Goal: Transaction & Acquisition: Purchase product/service

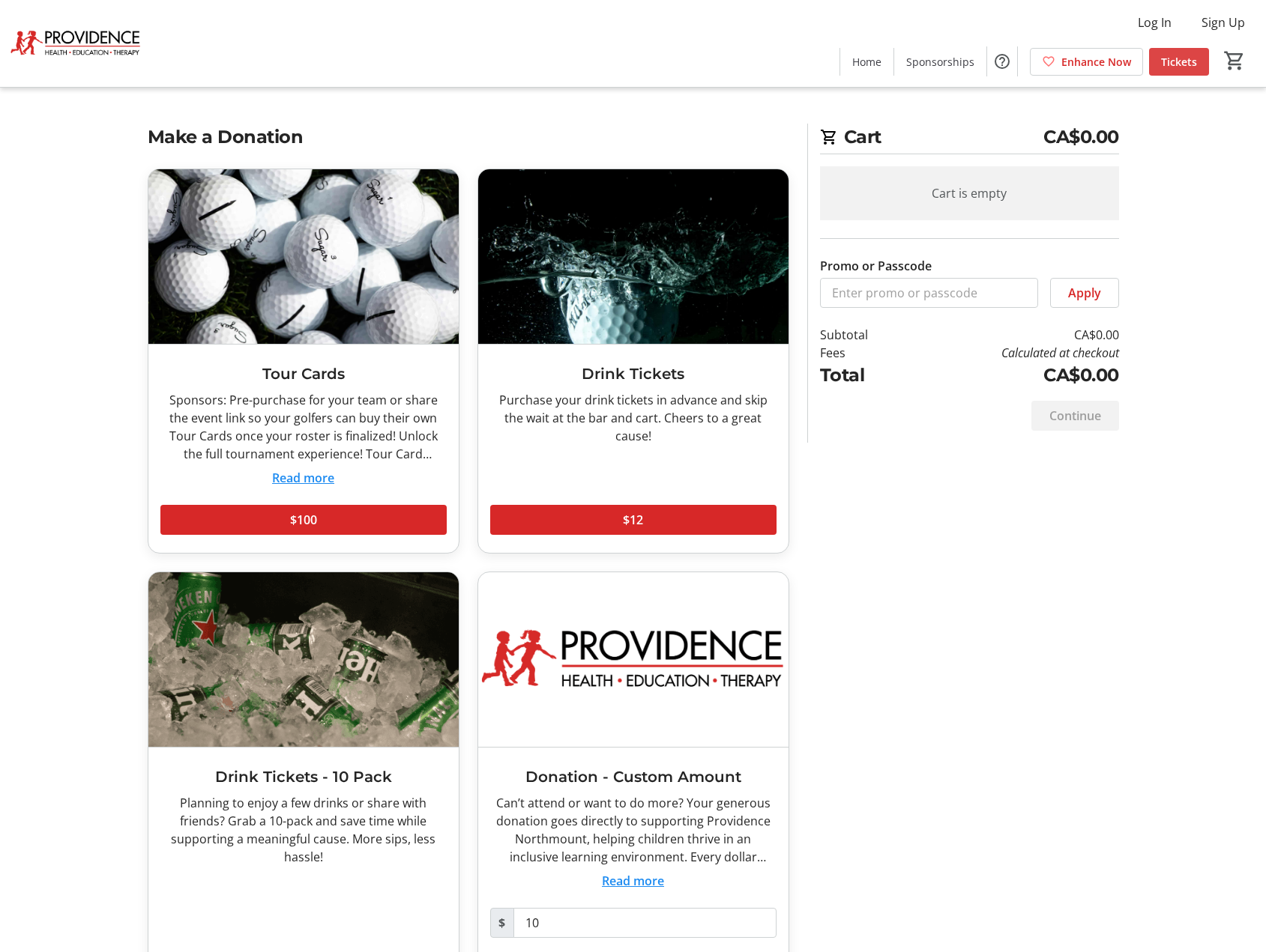
click at [1175, 67] on span "Tickets" at bounding box center [1179, 62] width 36 height 15
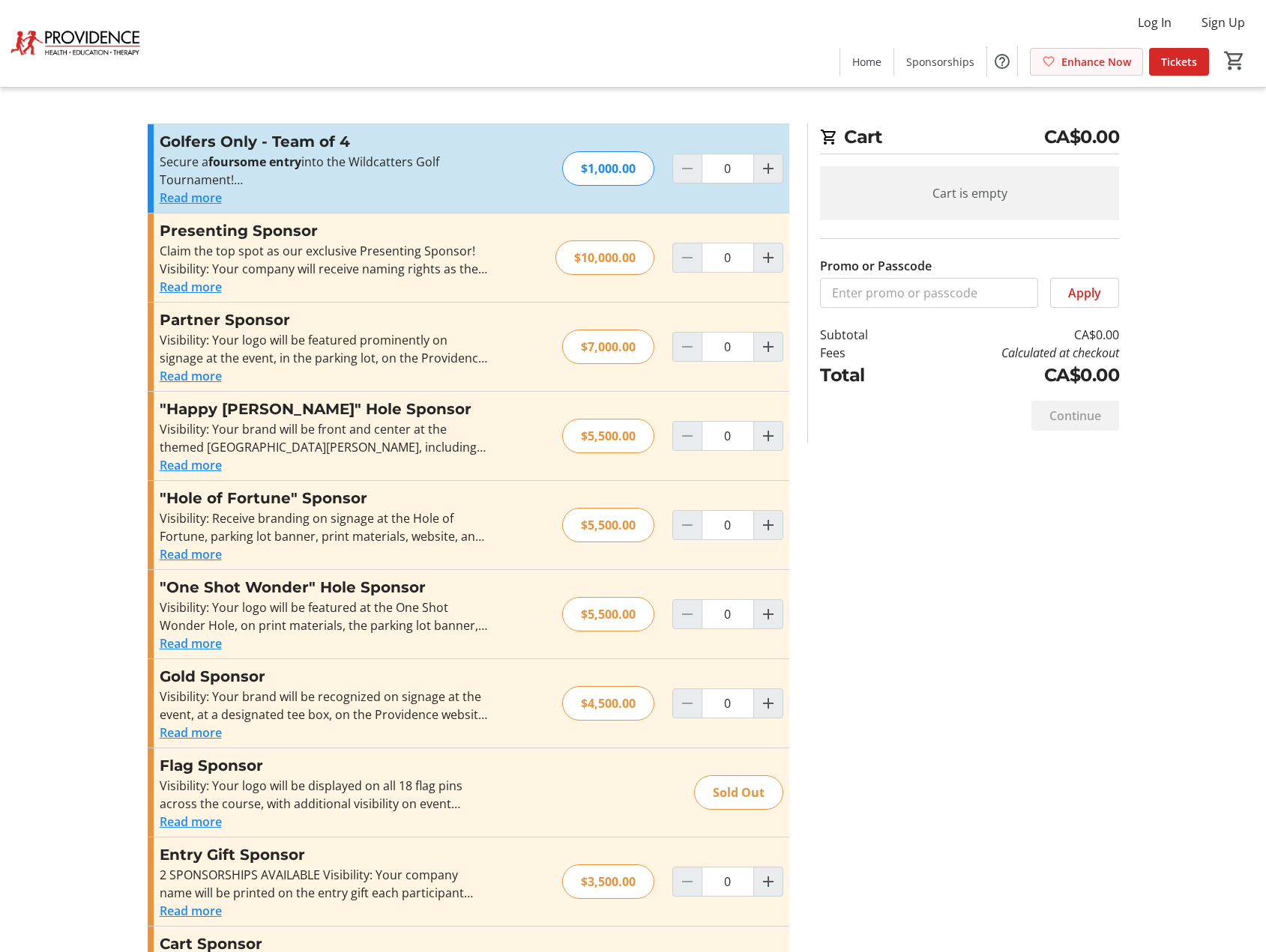
click at [1112, 64] on span "Enhance Now" at bounding box center [1096, 62] width 70 height 15
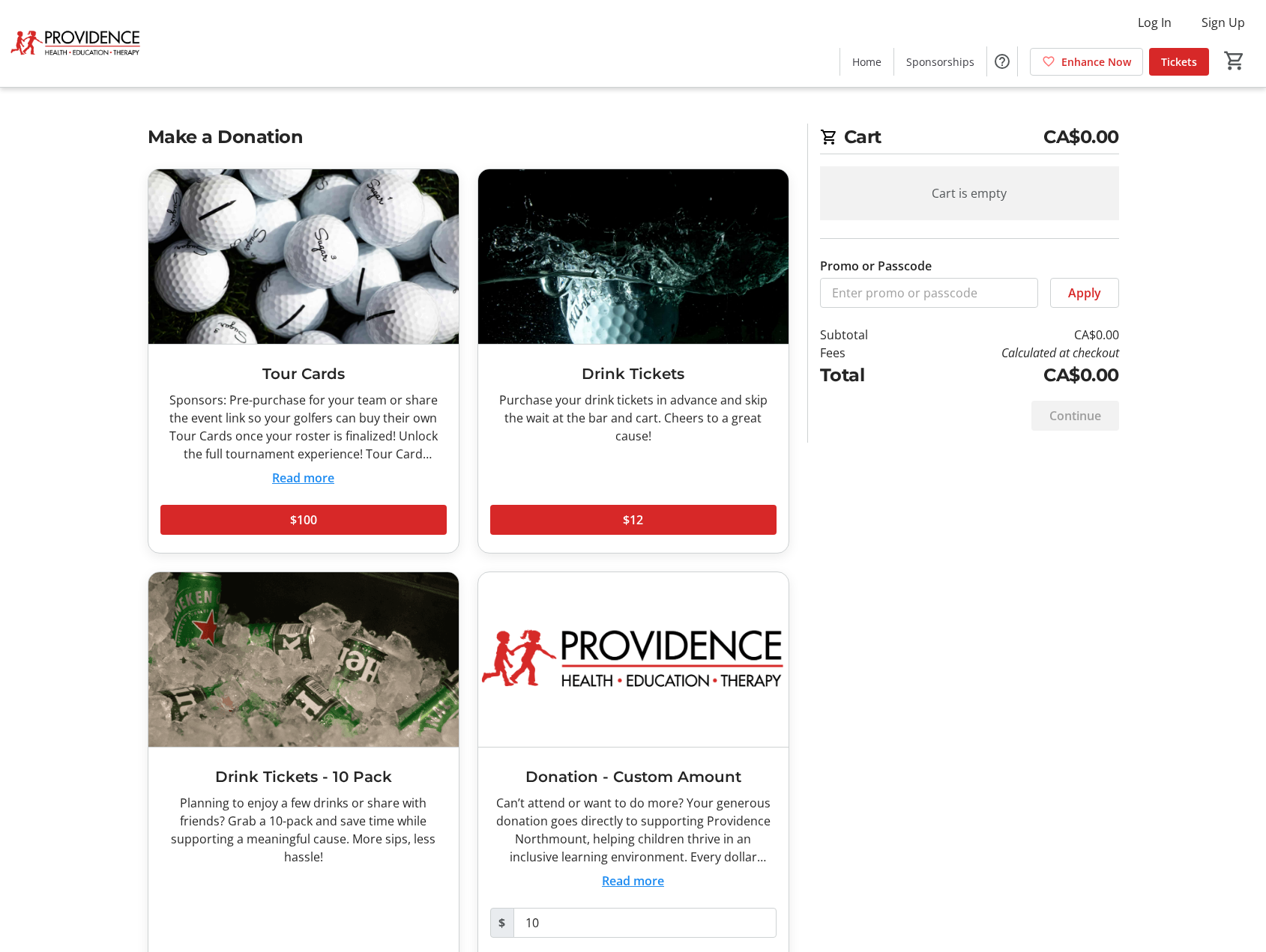
scroll to position [71, 0]
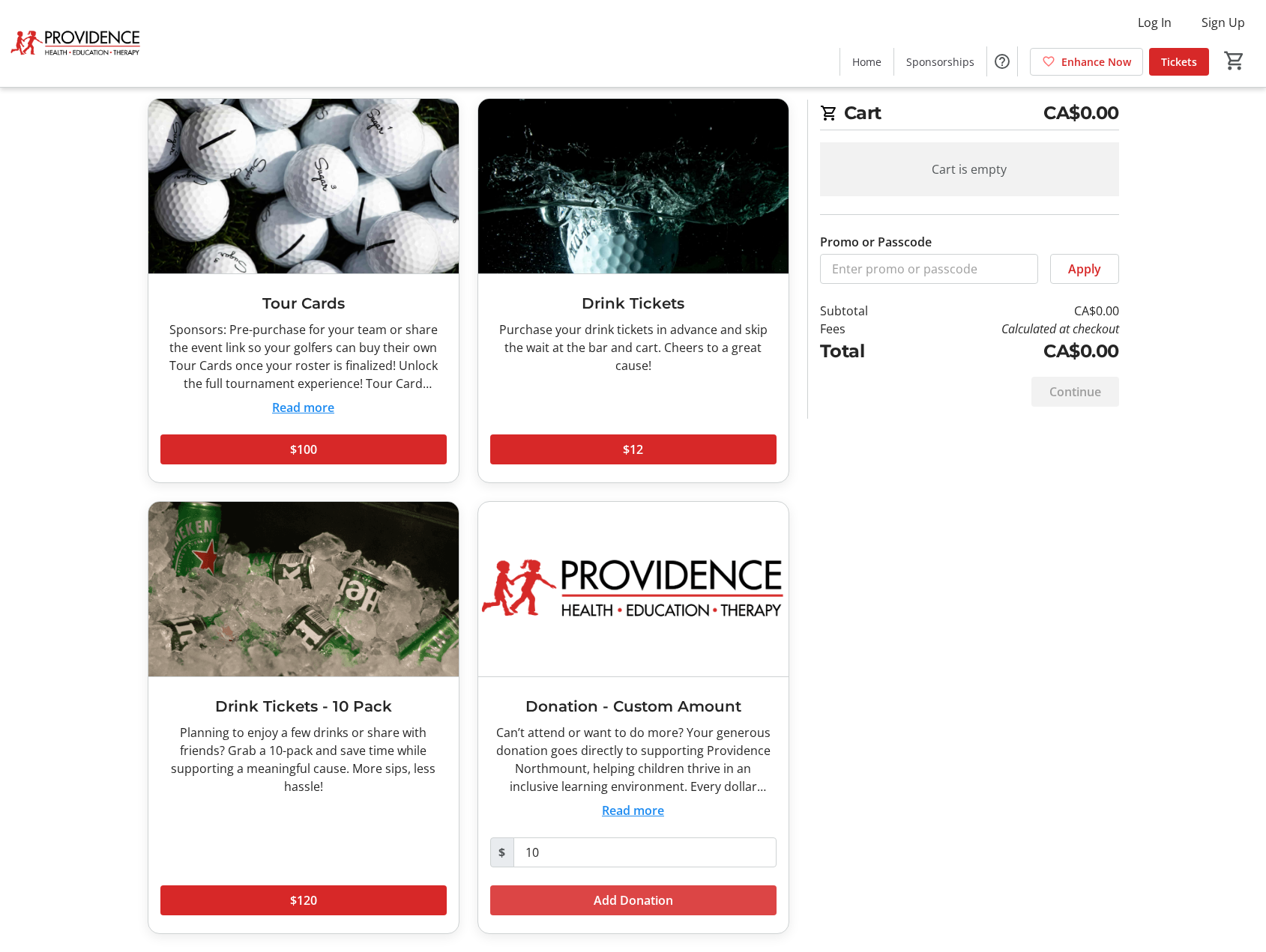
click at [608, 895] on span "Add Donation" at bounding box center [633, 900] width 79 height 18
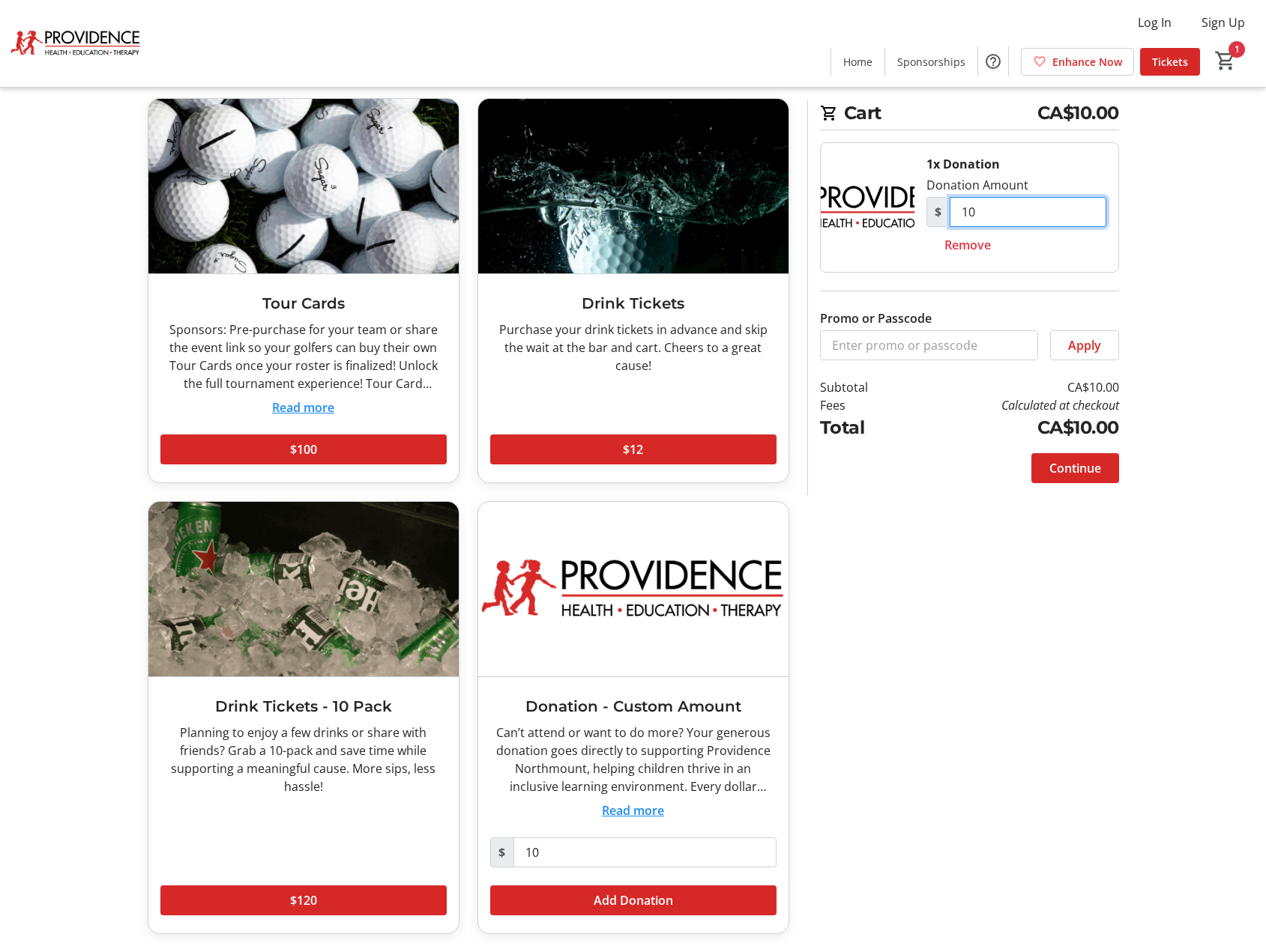
click at [985, 212] on input "10" at bounding box center [1028, 212] width 157 height 30
type input "1,000"
click at [1073, 469] on span "Continue" at bounding box center [1075, 468] width 52 height 18
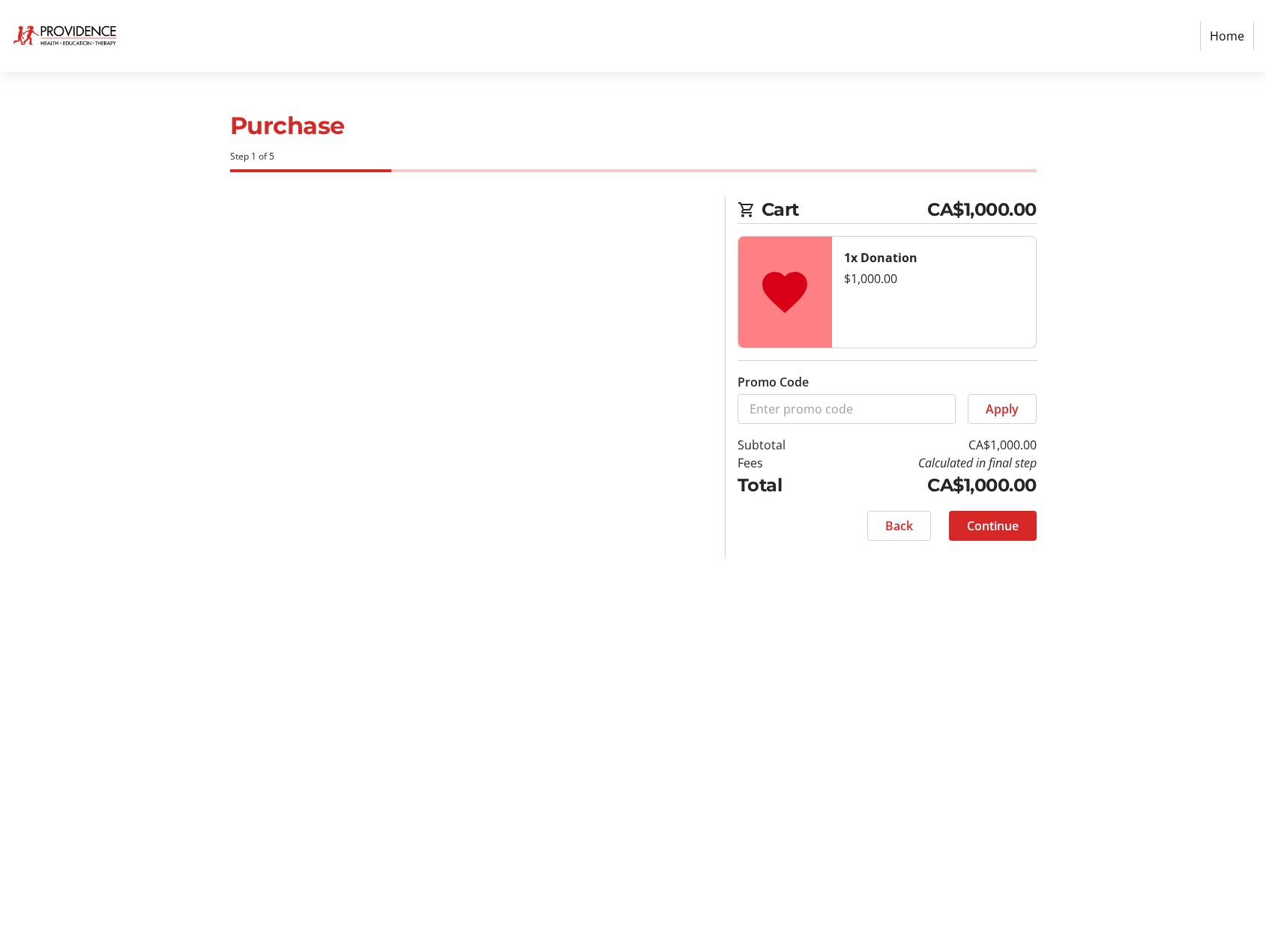
select select "CA"
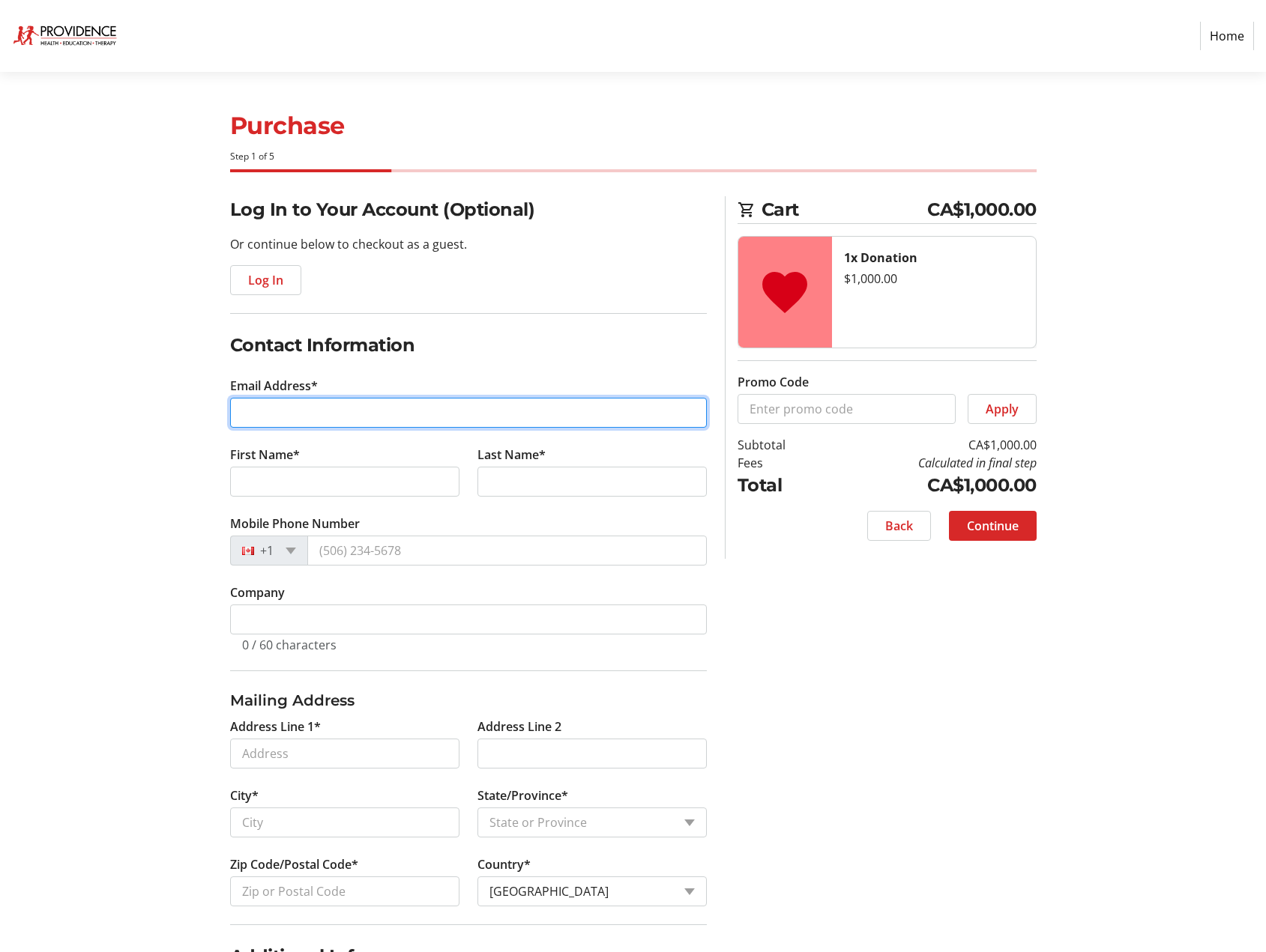
click at [420, 422] on input "Email Address*" at bounding box center [468, 413] width 476 height 30
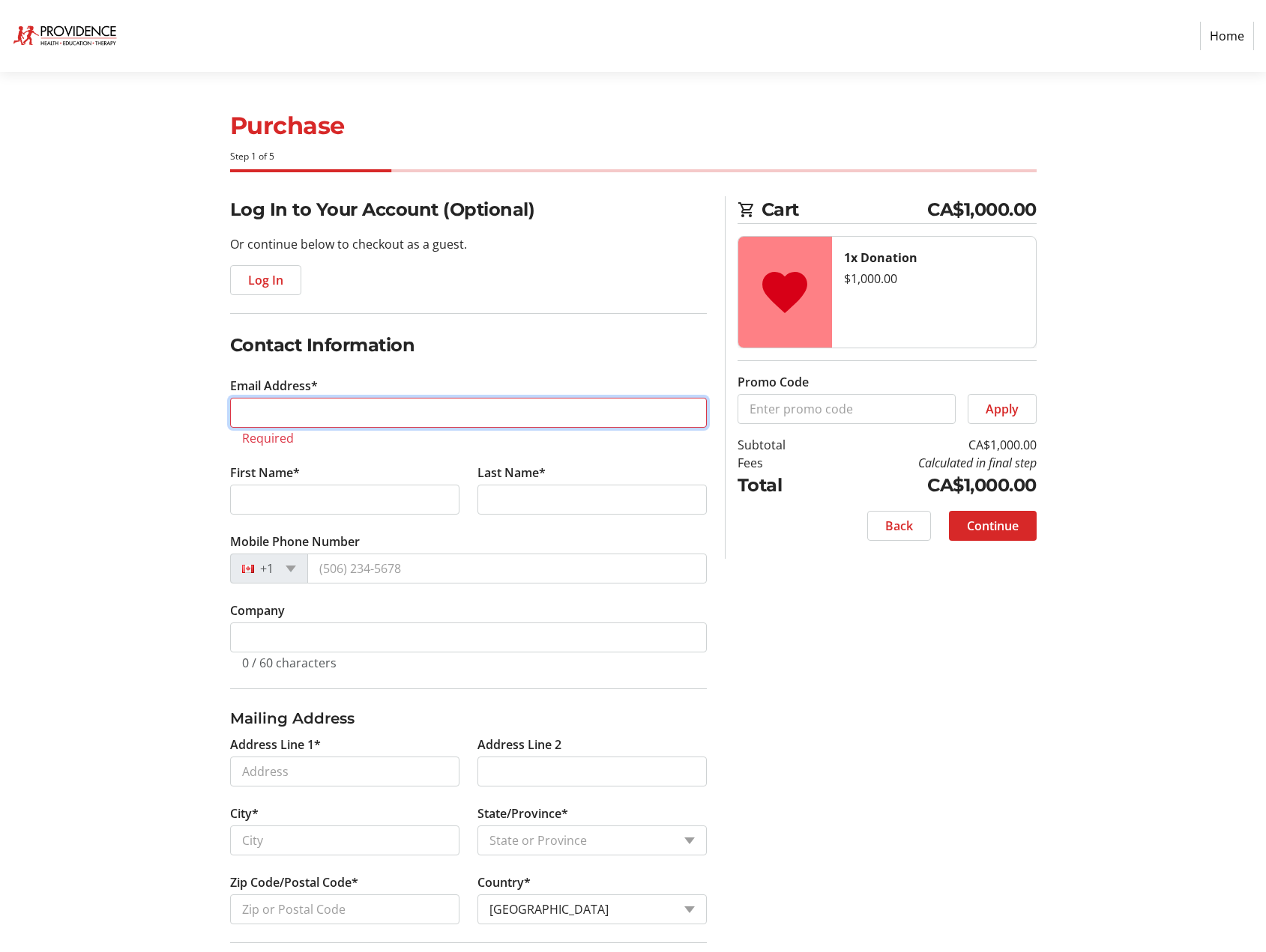
click at [397, 417] on input "Email Address*" at bounding box center [468, 413] width 476 height 30
paste input "[PERSON_NAME][EMAIL_ADDRESS][DOMAIN_NAME]"
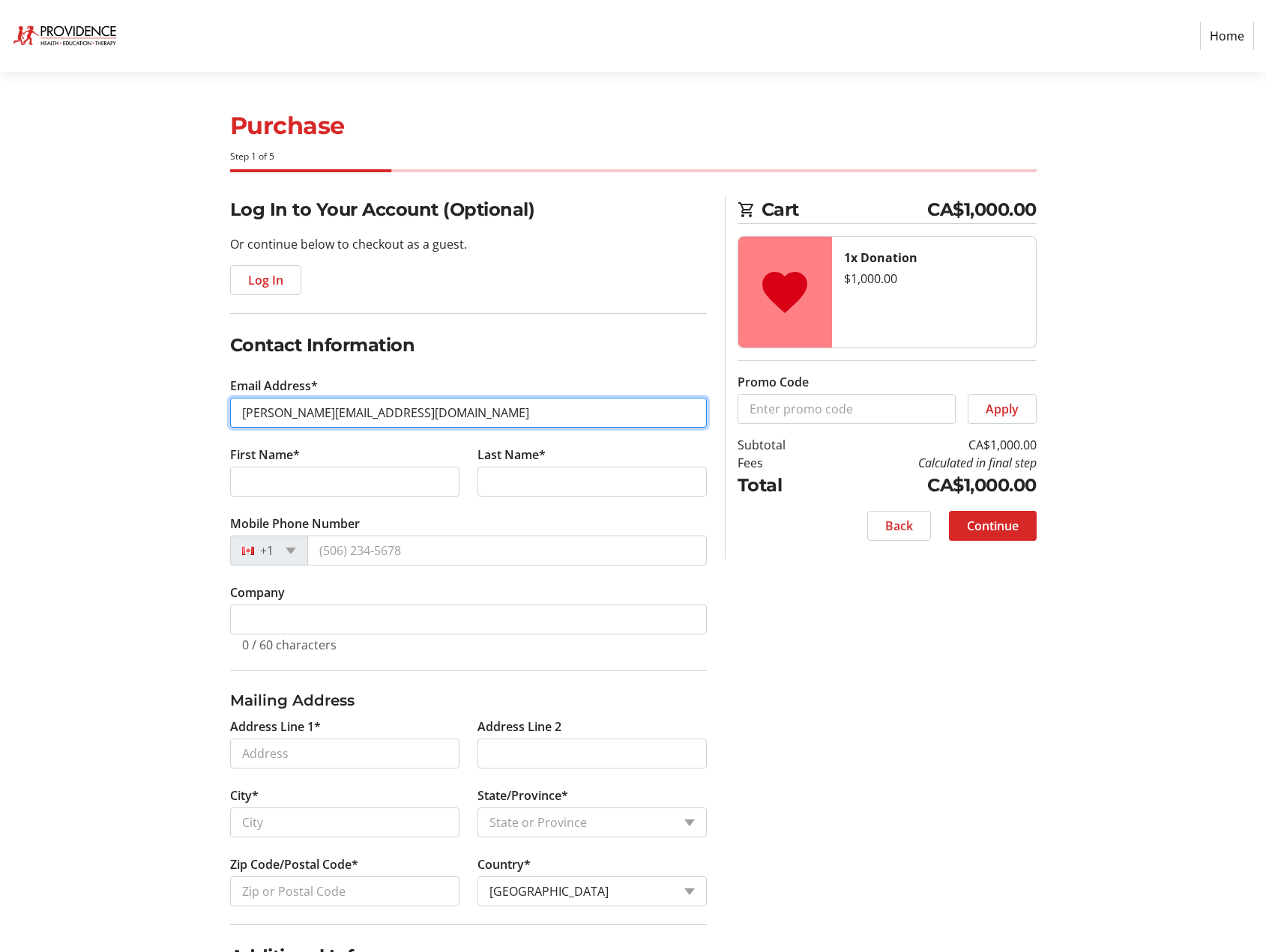
type input "[PERSON_NAME][EMAIL_ADDRESS][DOMAIN_NAME]"
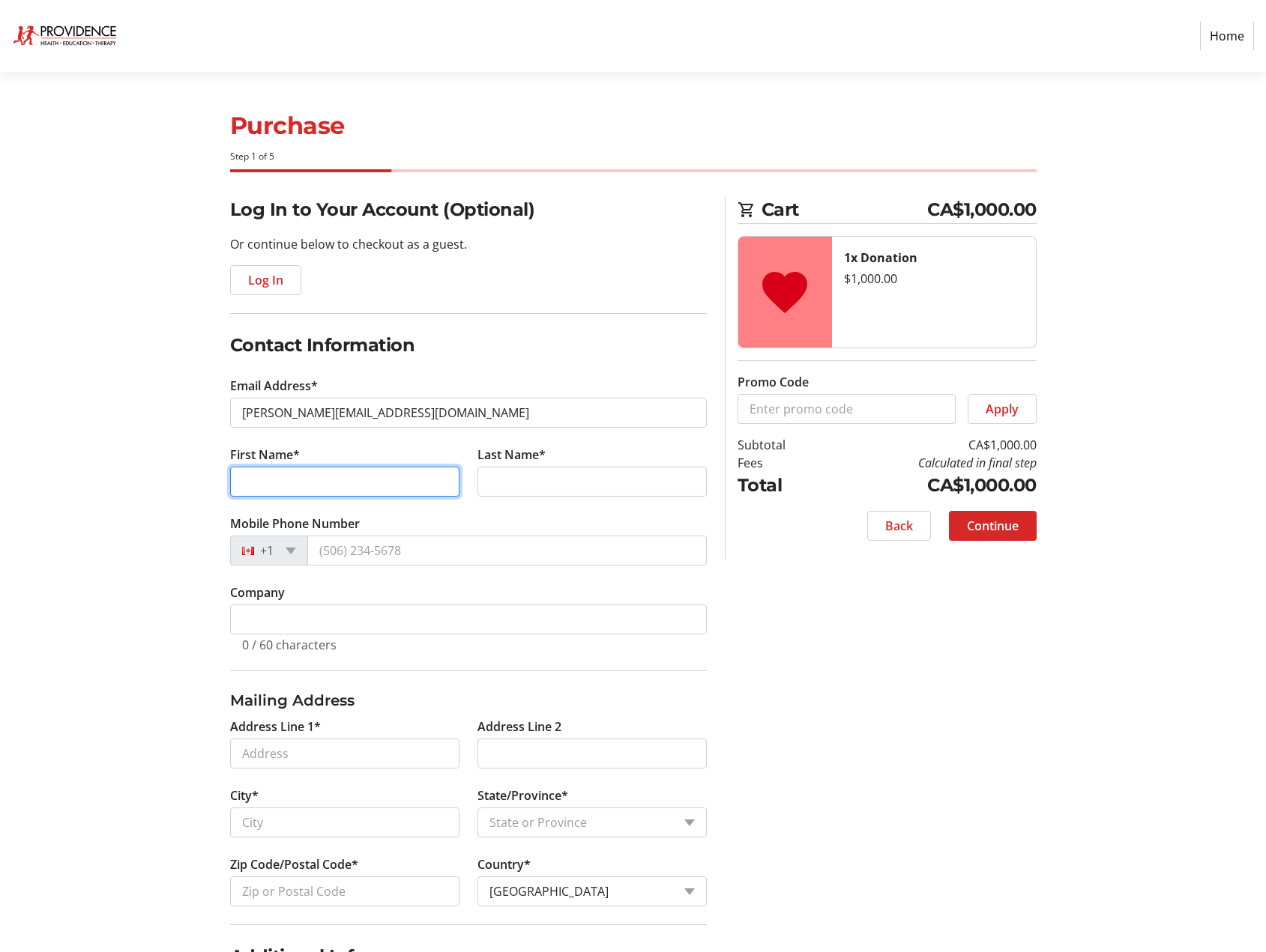
click at [310, 486] on input "First Name*" at bounding box center [344, 482] width 230 height 30
type input "[PERSON_NAME]"
click at [304, 752] on tr-form-field "Address Line 1*" at bounding box center [345, 752] width 248 height 69
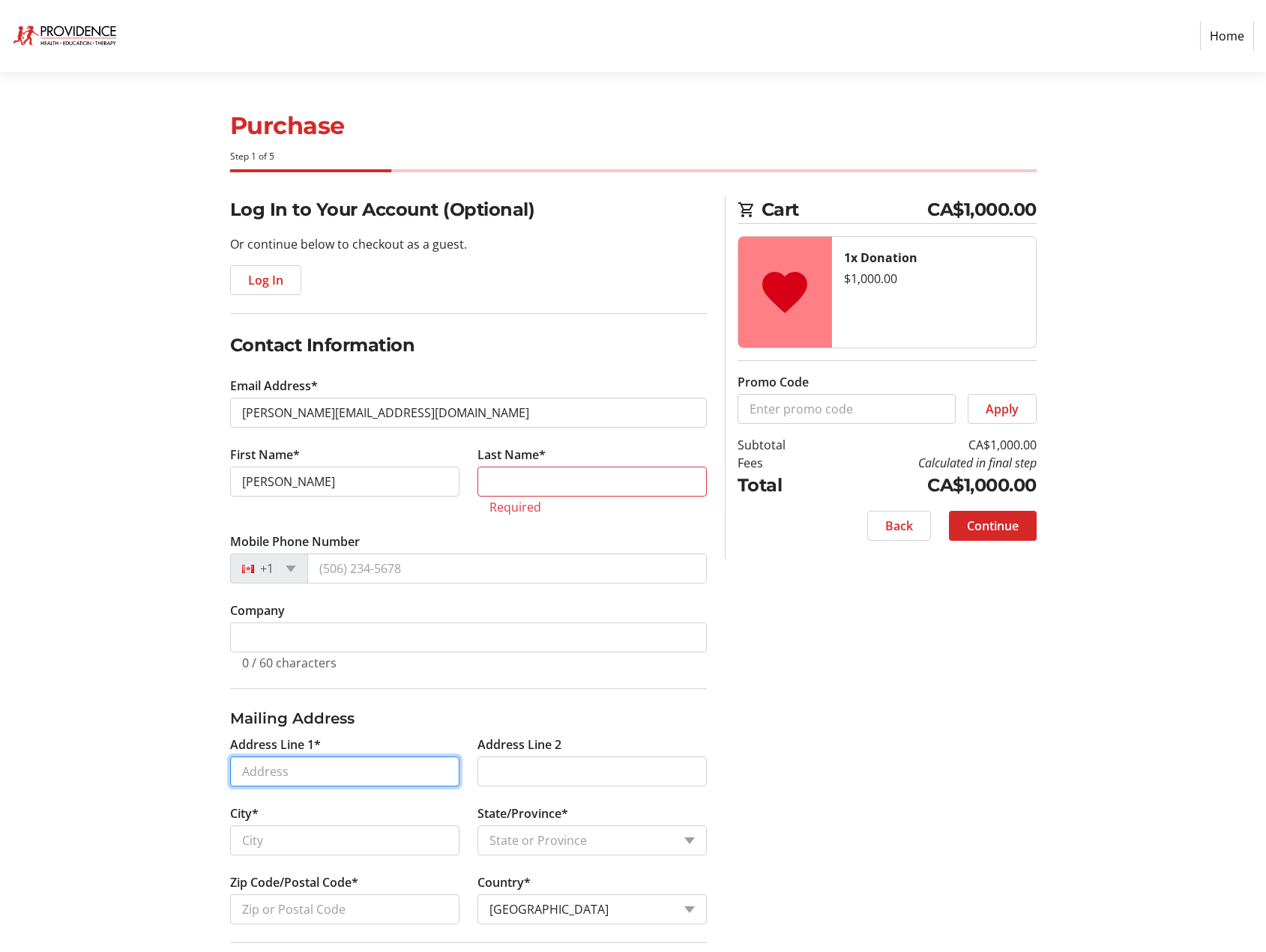
click at [280, 777] on input "Address Line 1*" at bounding box center [344, 771] width 230 height 30
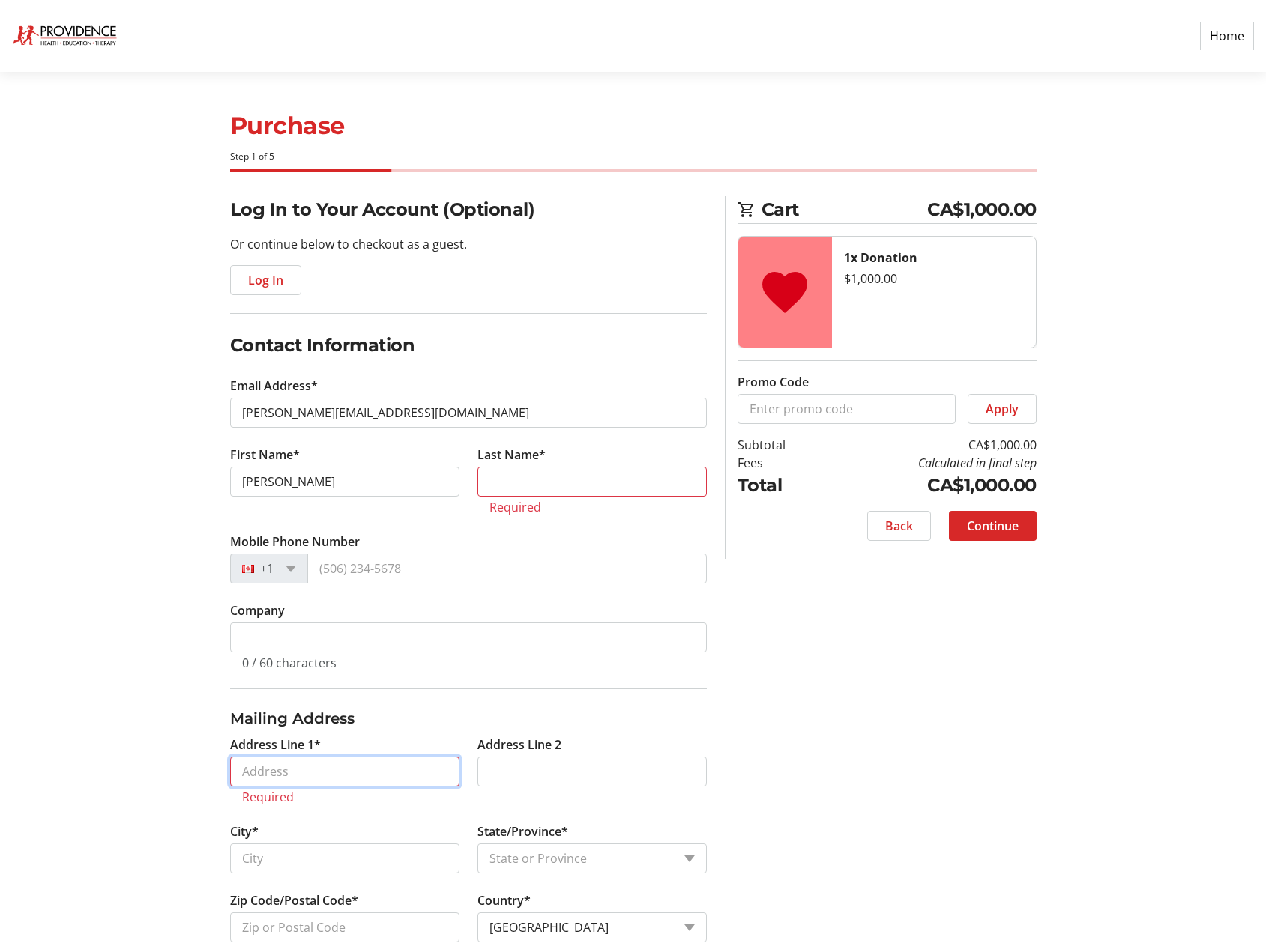
click at [300, 775] on input "Address Line 1*" at bounding box center [344, 771] width 230 height 30
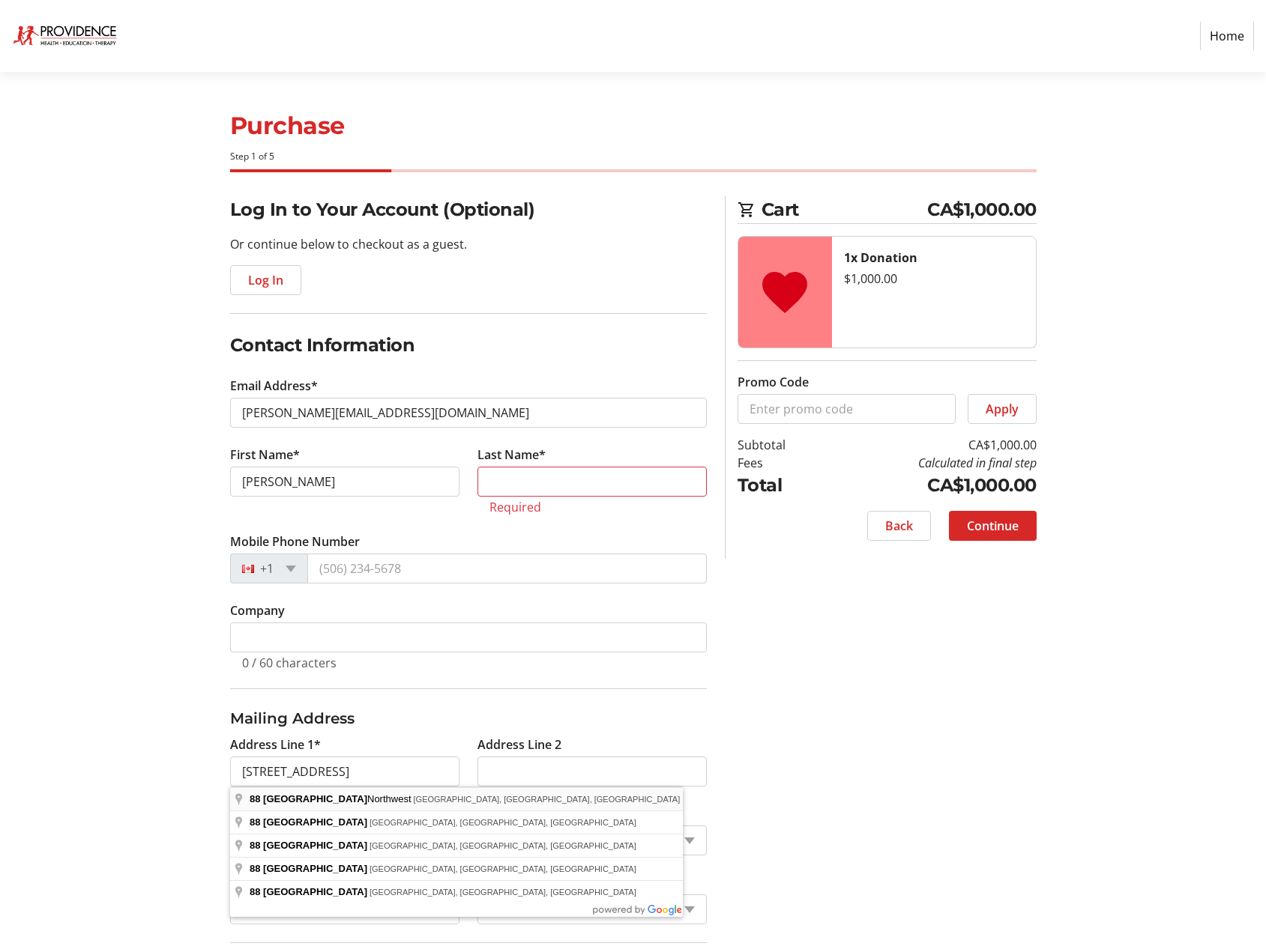
type input "[STREET_ADDRESS]"
type input "[GEOGRAPHIC_DATA]"
select select "AB"
type input "T3K 3W6"
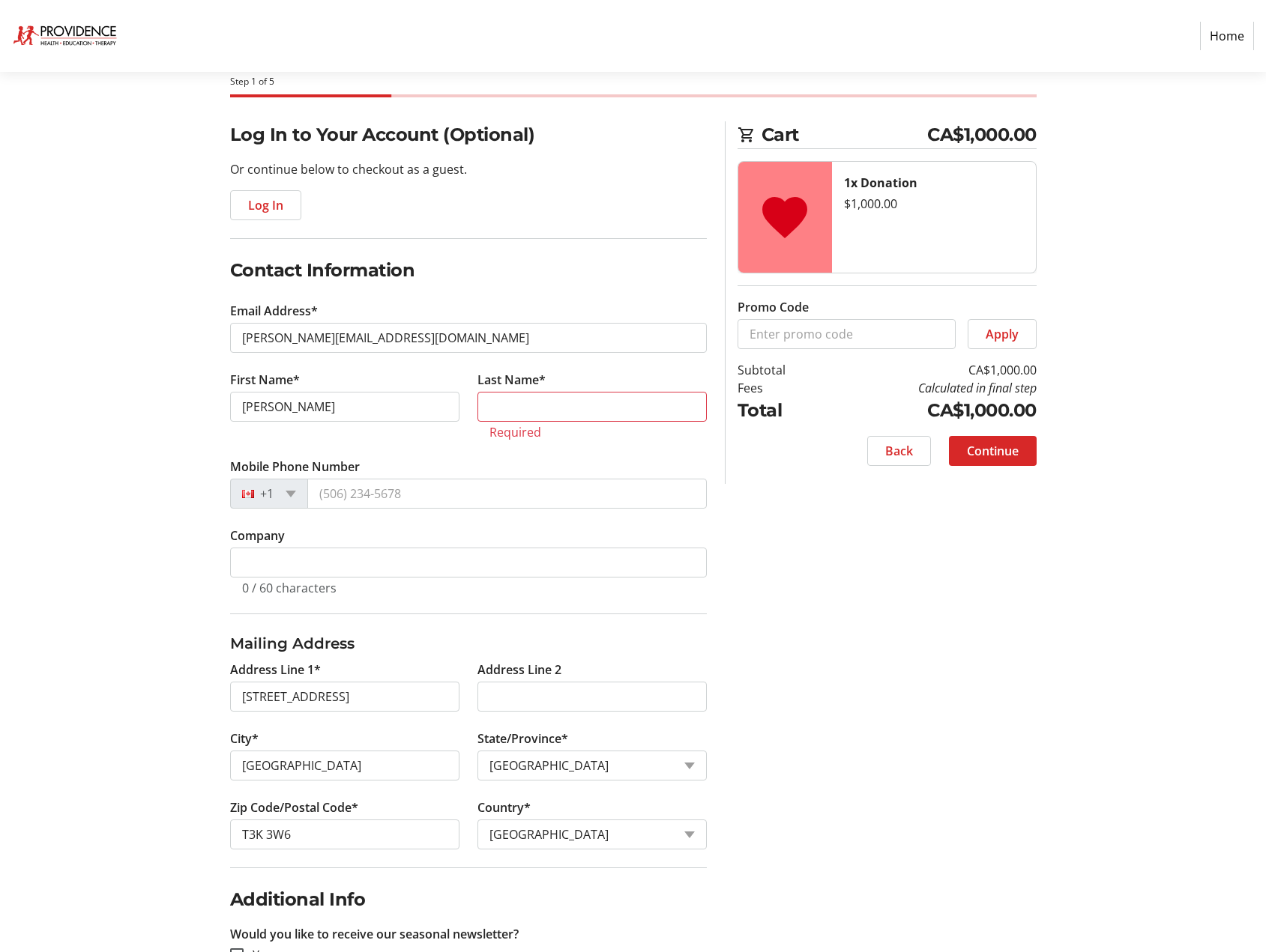
scroll to position [150, 0]
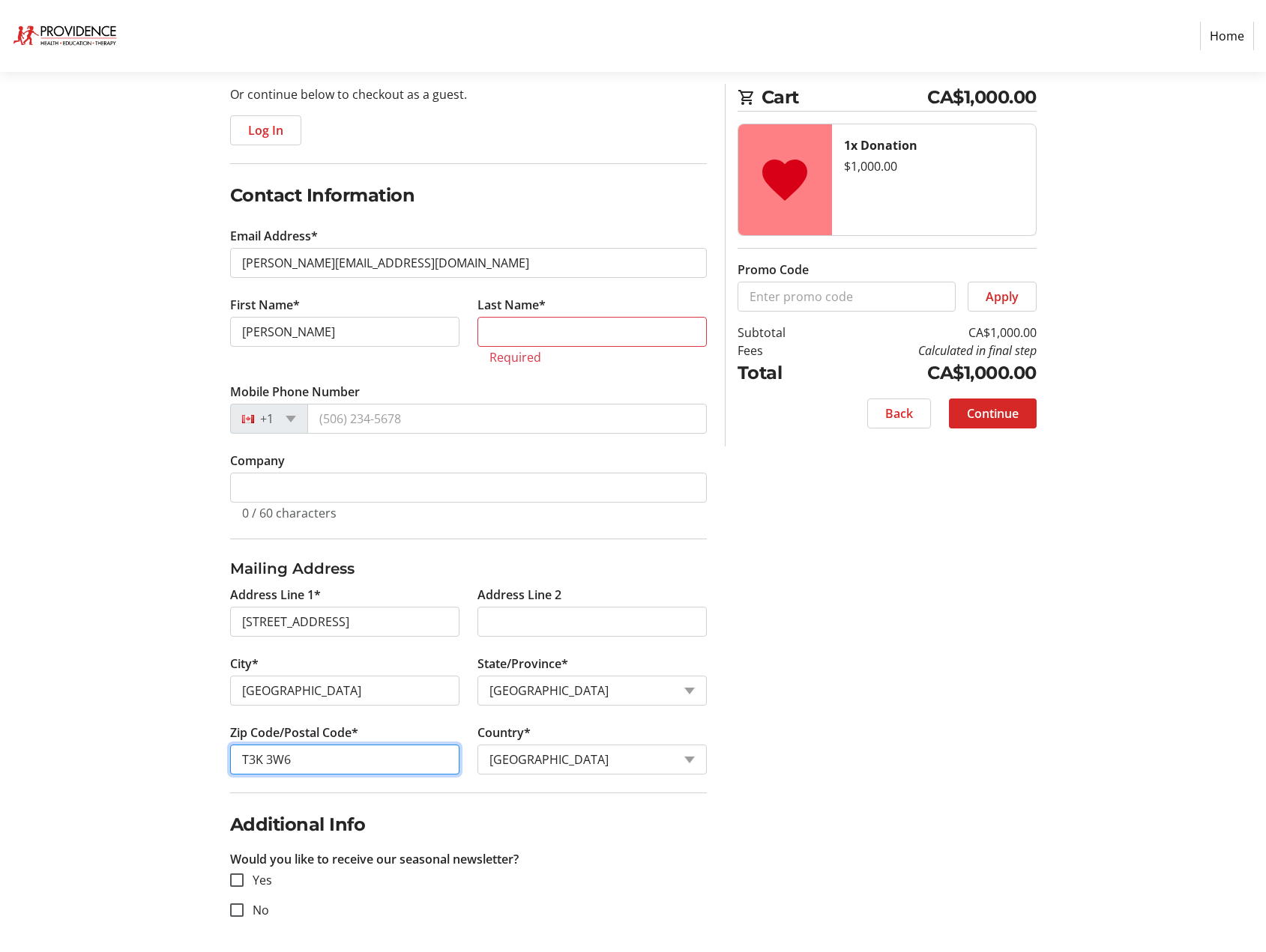
click at [323, 760] on input "T3K 3W6" at bounding box center [344, 759] width 230 height 30
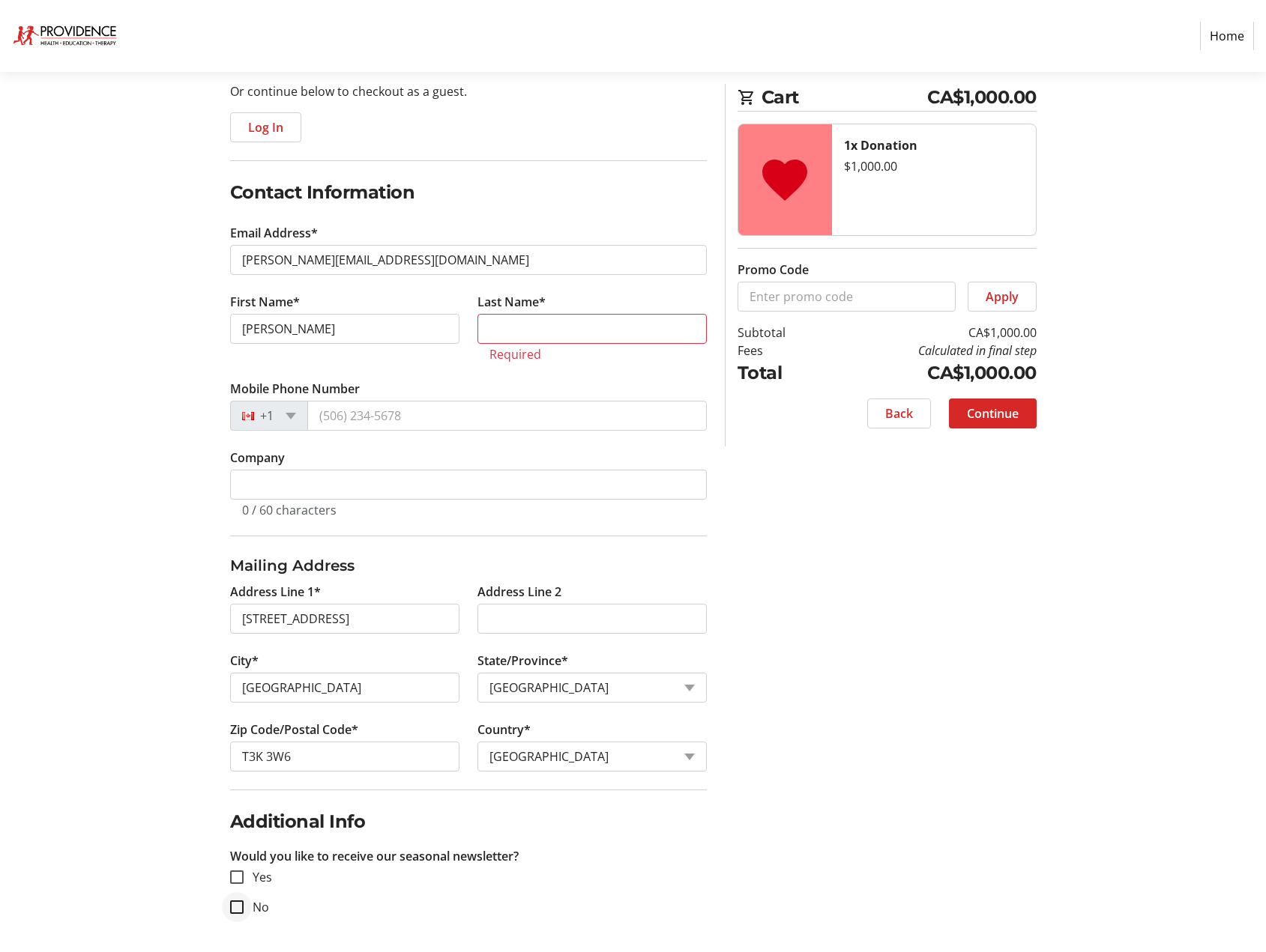
click at [247, 910] on div at bounding box center [237, 907] width 36 height 36
checkbox input "true"
click at [317, 754] on input "T3K 3W6" at bounding box center [344, 757] width 230 height 30
type input "T3K 3W7"
click at [511, 325] on input "Last Name*" at bounding box center [592, 329] width 230 height 30
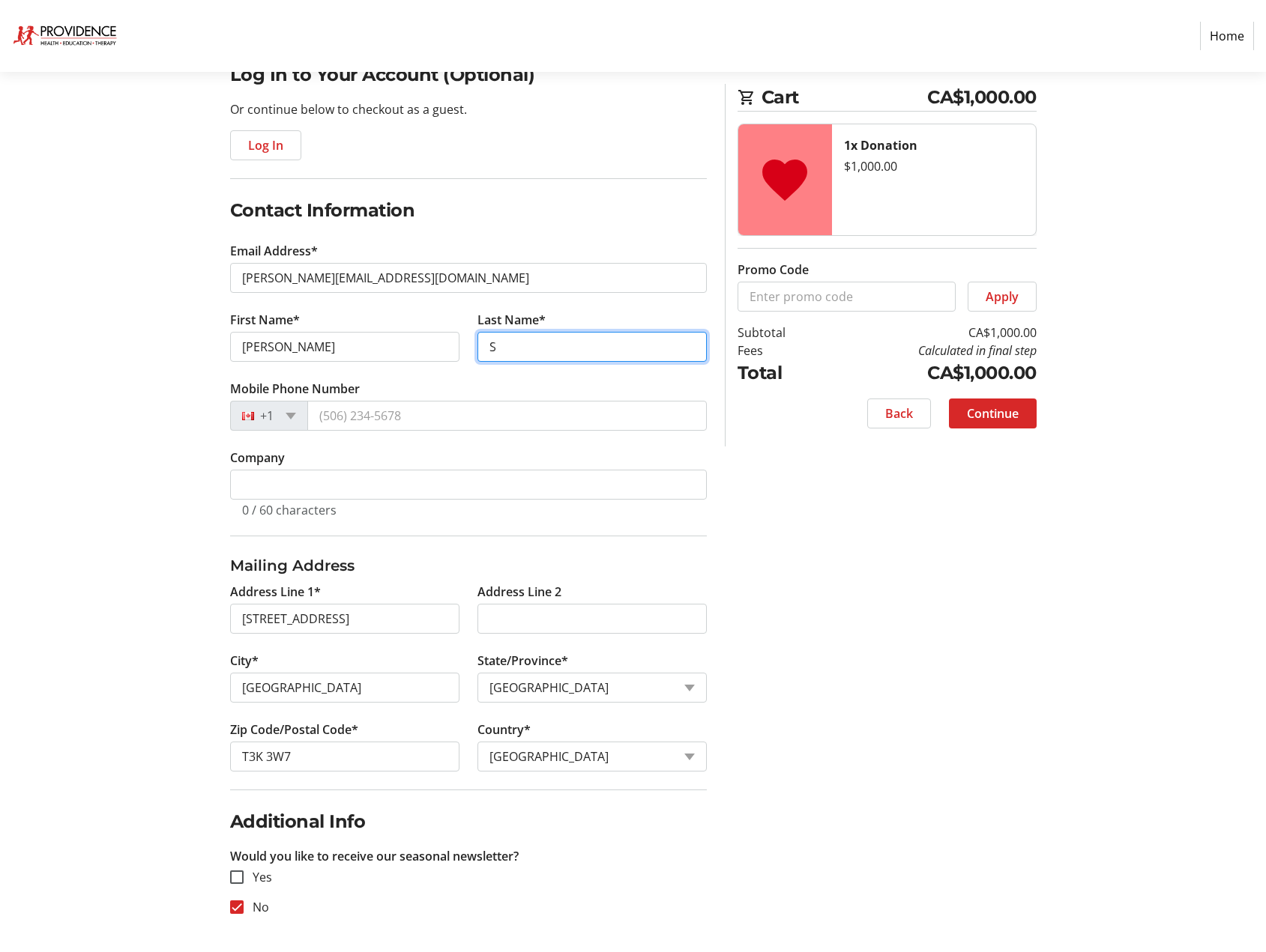
scroll to position [135, 0]
type input "[PERSON_NAME]"
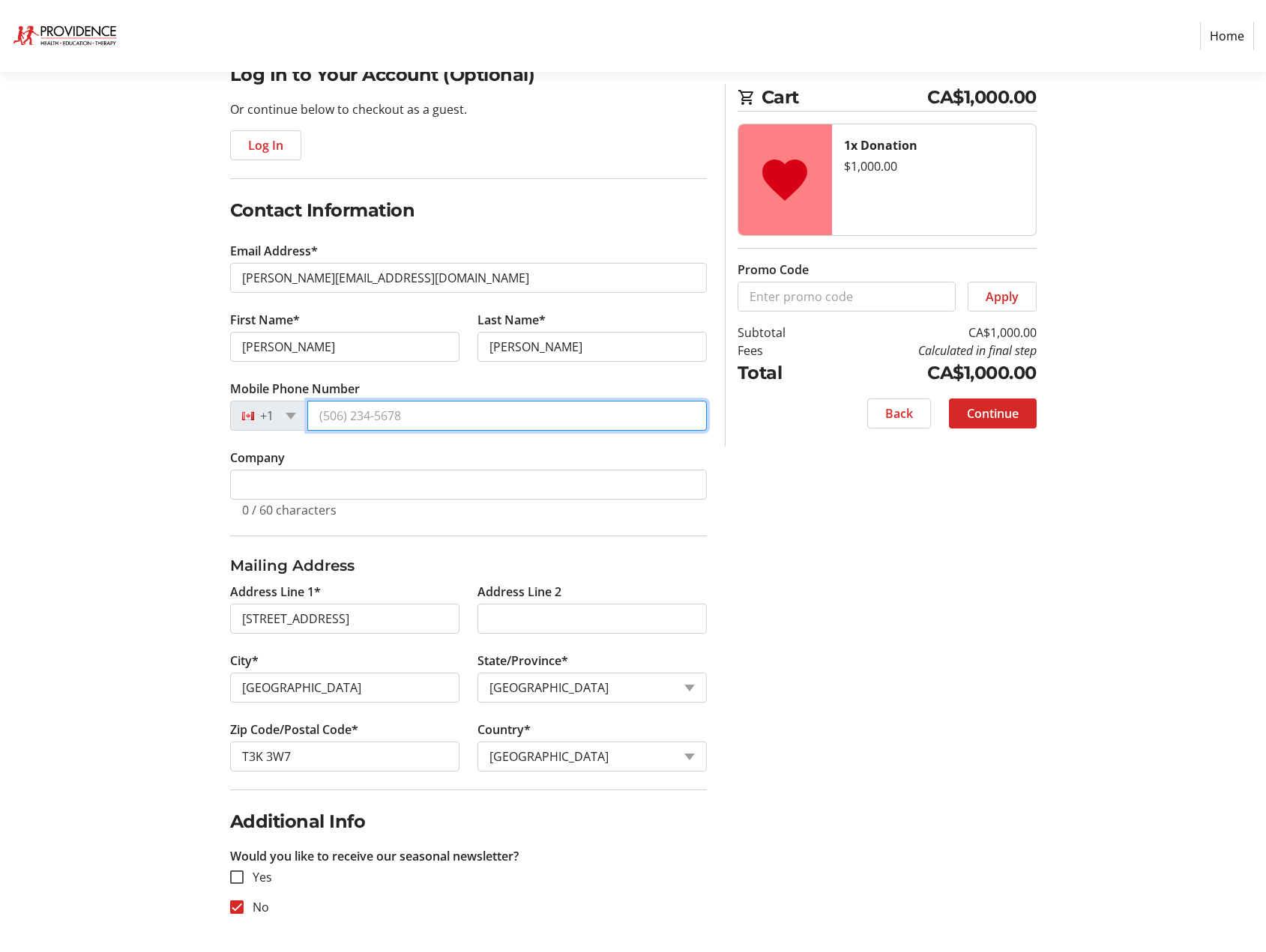
click at [386, 419] on input "Mobile Phone Number" at bounding box center [507, 415] width 399 height 30
click at [356, 420] on input "Mobile Phone Number" at bounding box center [507, 415] width 399 height 30
type input "[PHONE_NUMBER]"
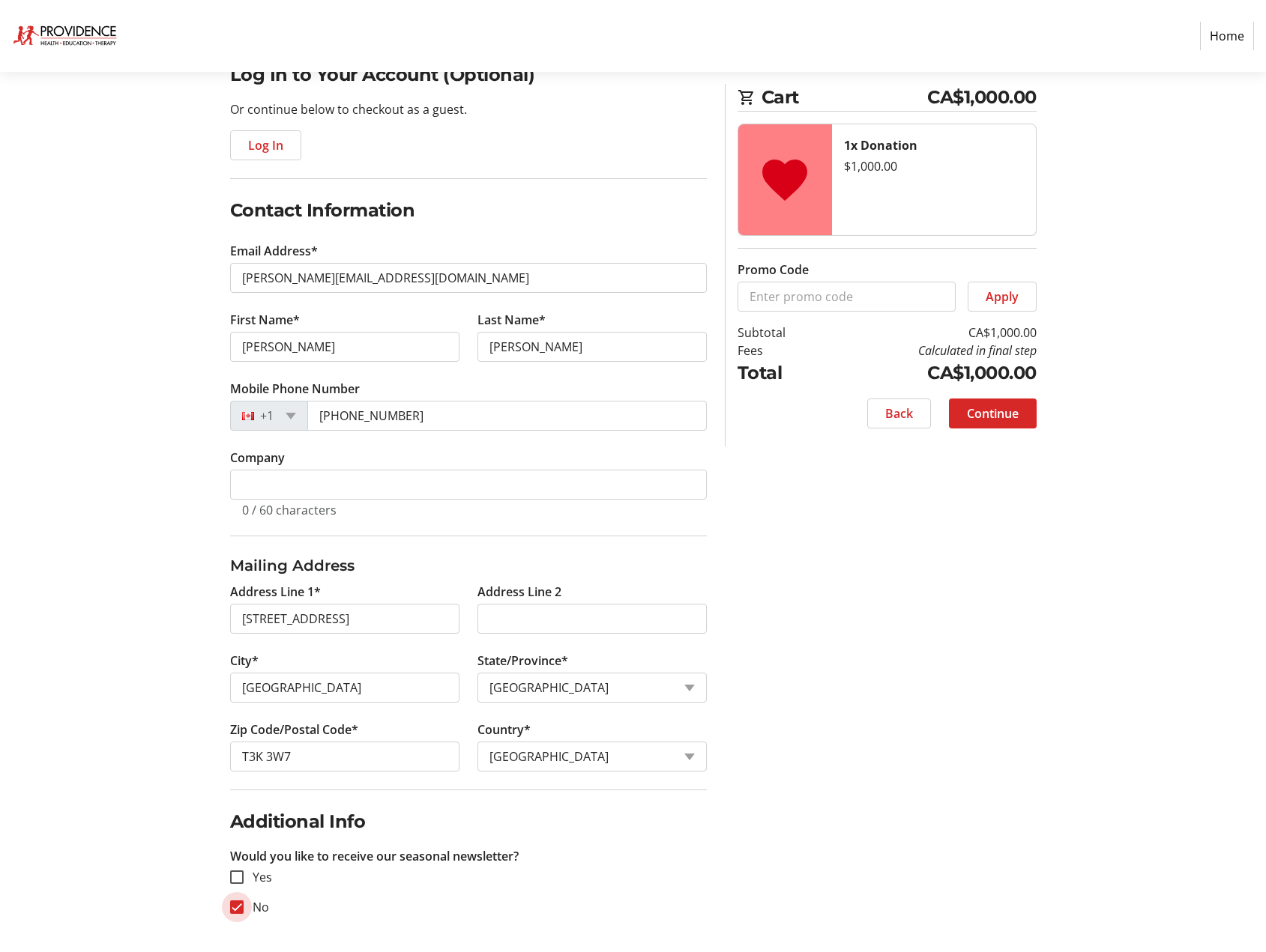
click at [238, 906] on input "No" at bounding box center [237, 907] width 14 height 14
checkbox input "false"
click at [980, 415] on span "Continue" at bounding box center [993, 413] width 52 height 18
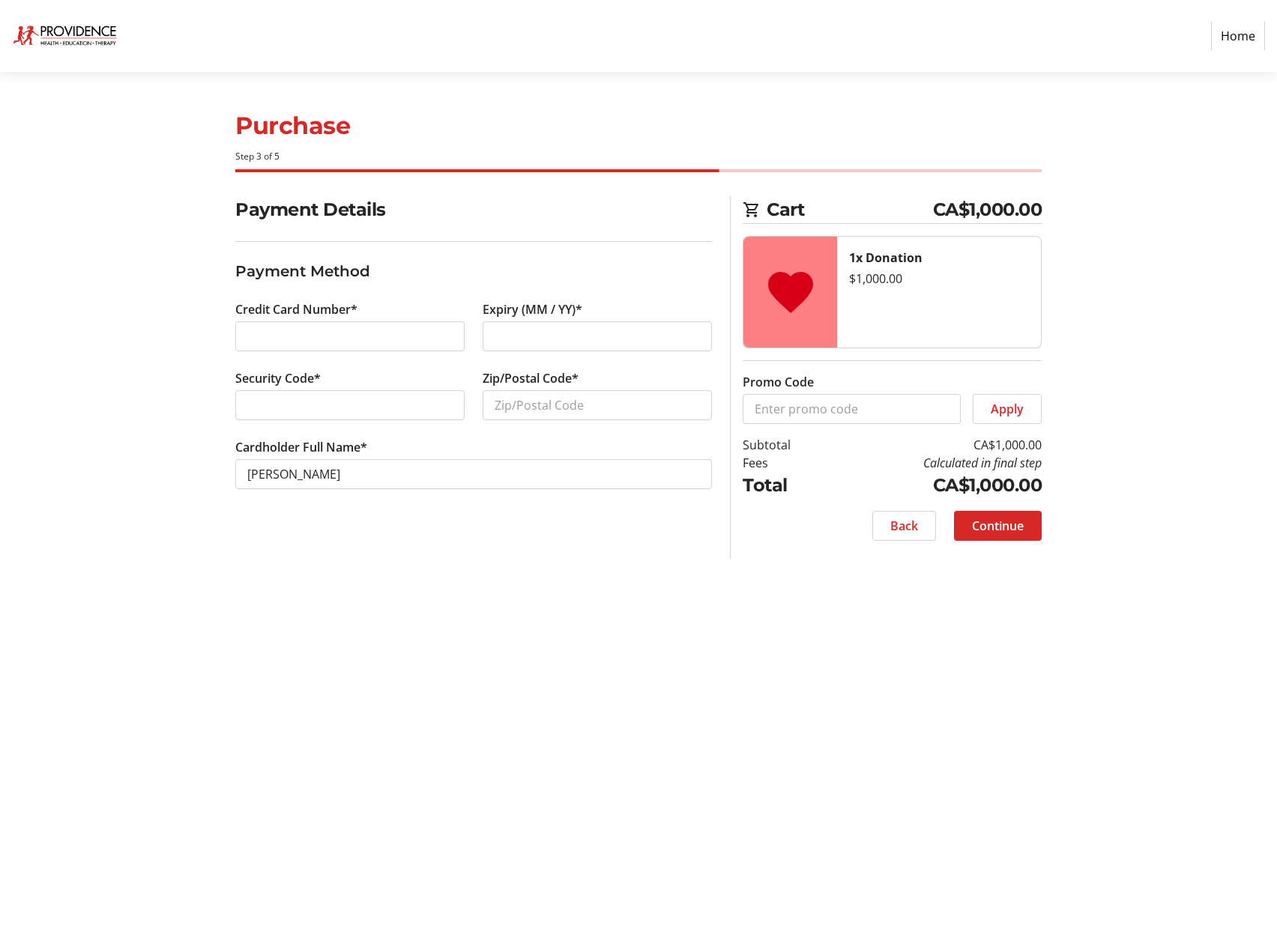
click at [292, 391] on div at bounding box center [350, 405] width 230 height 30
click at [536, 402] on input "Zip/Postal Code*" at bounding box center [597, 405] width 230 height 30
click at [526, 404] on input "Zip/Postal Code*" at bounding box center [597, 405] width 230 height 30
click at [599, 393] on input "Zip/Postal Code*" at bounding box center [597, 405] width 230 height 30
type input "T3K 3W7"
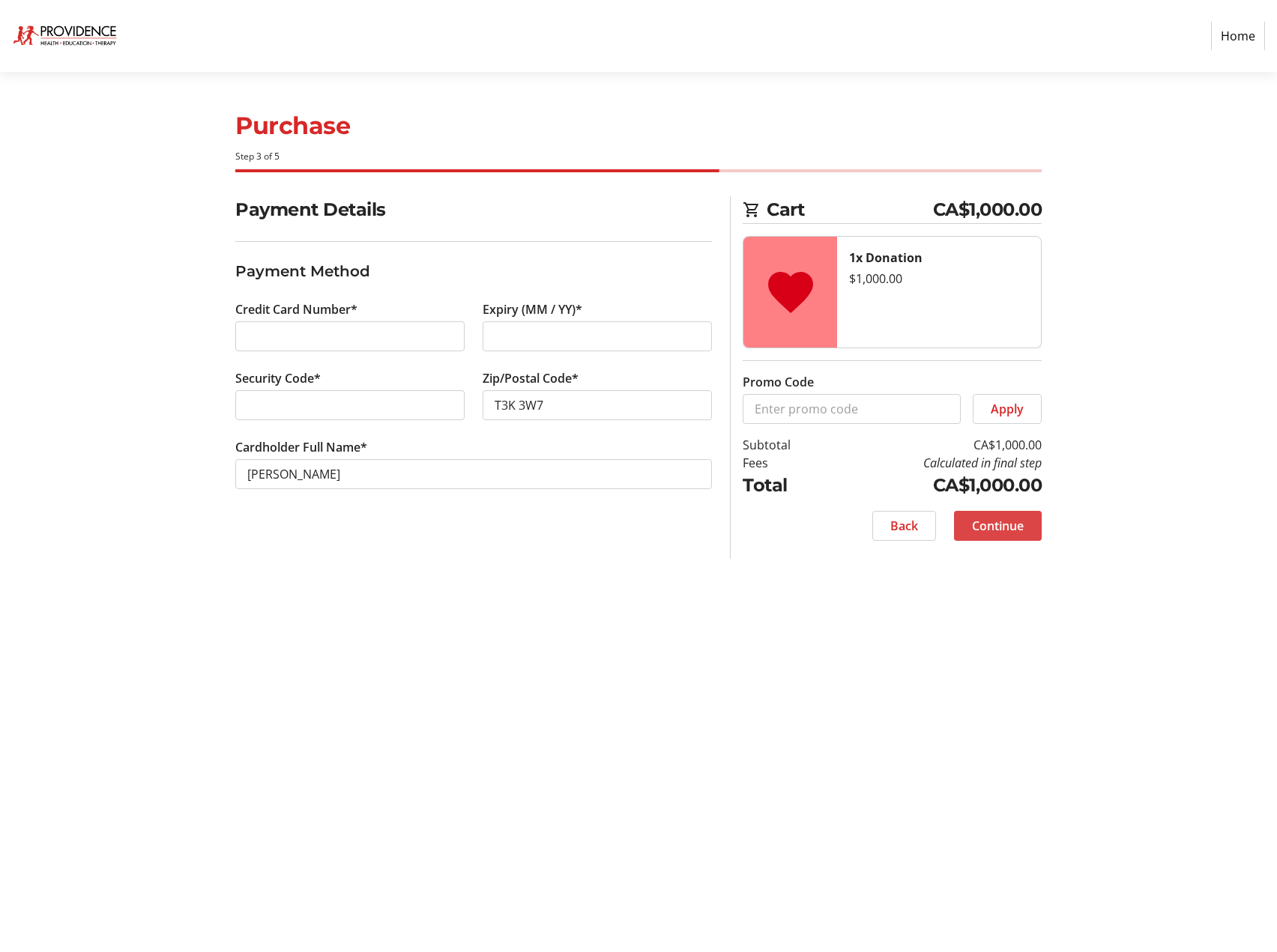
click at [991, 532] on span "Continue" at bounding box center [998, 525] width 52 height 18
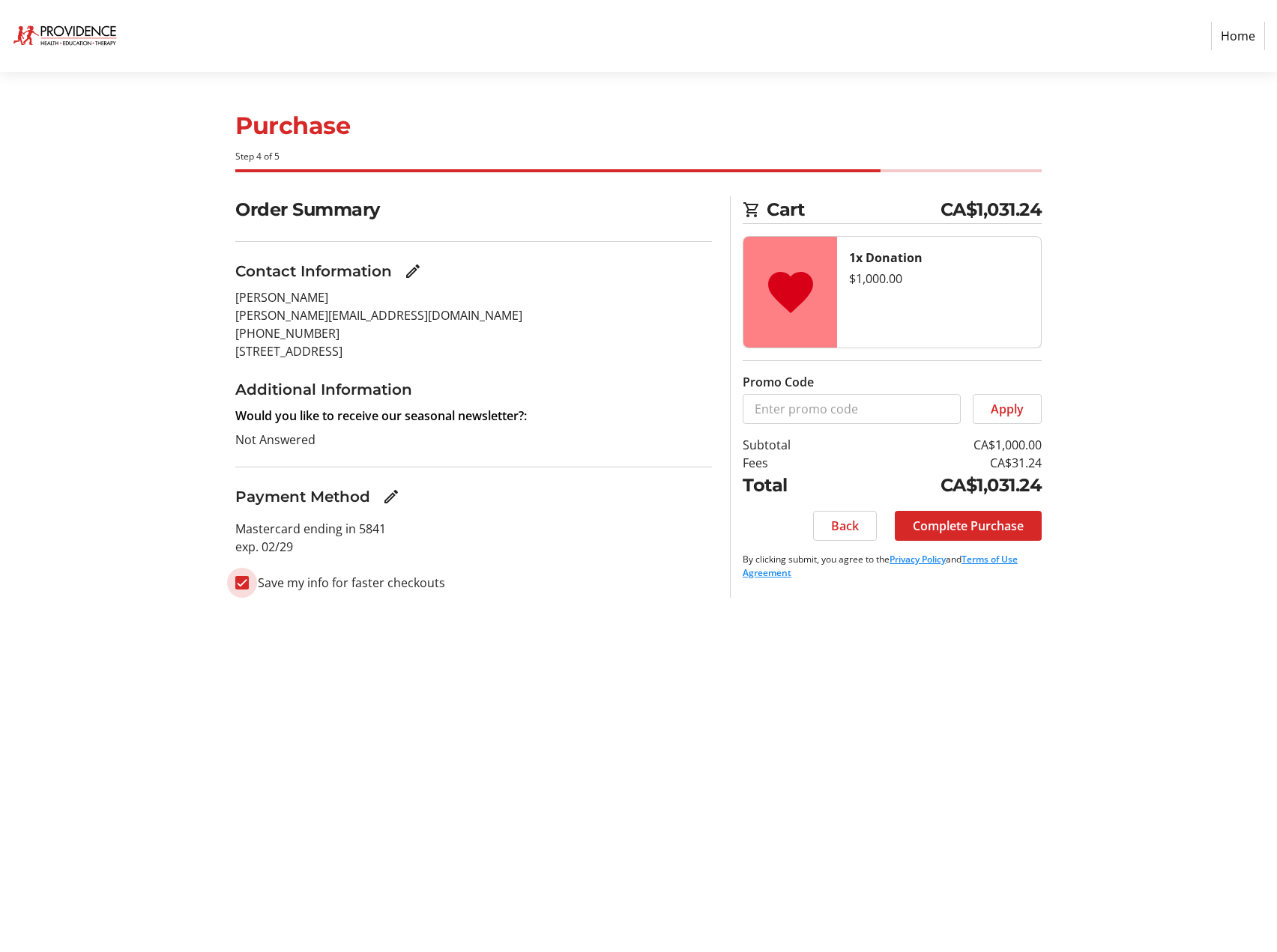
click at [243, 585] on input "Save my info for faster checkouts" at bounding box center [243, 583] width 14 height 14
checkbox input "false"
click at [977, 531] on span "Complete Purchase" at bounding box center [967, 525] width 111 height 18
